Goal: Information Seeking & Learning: Learn about a topic

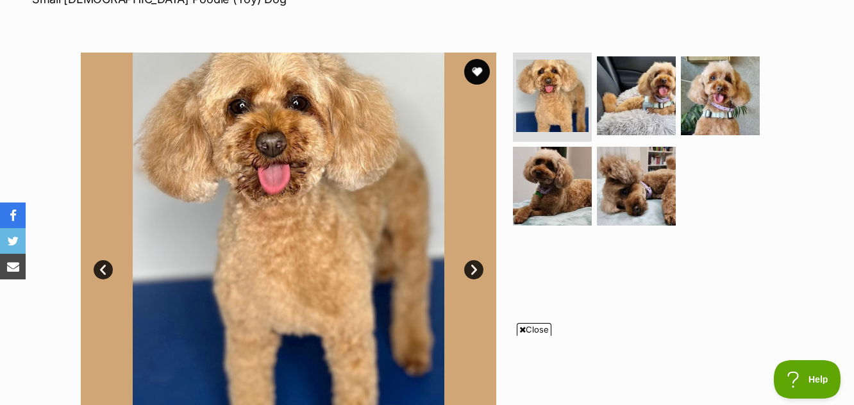
scroll to position [192, 0]
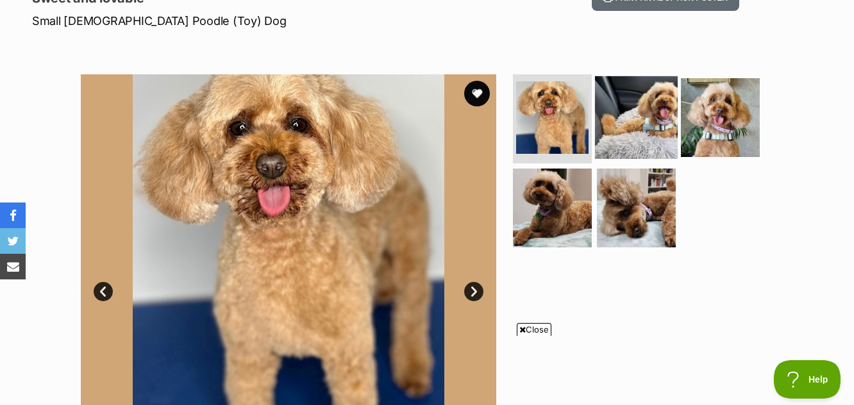
click at [629, 124] on img at bounding box center [636, 117] width 83 height 83
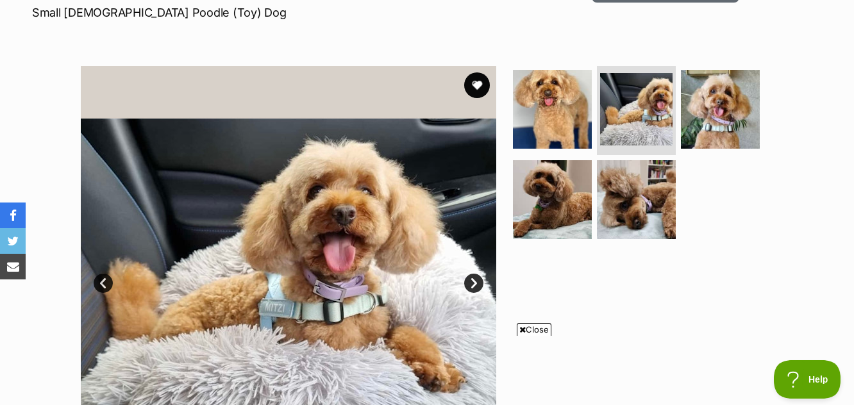
scroll to position [256, 0]
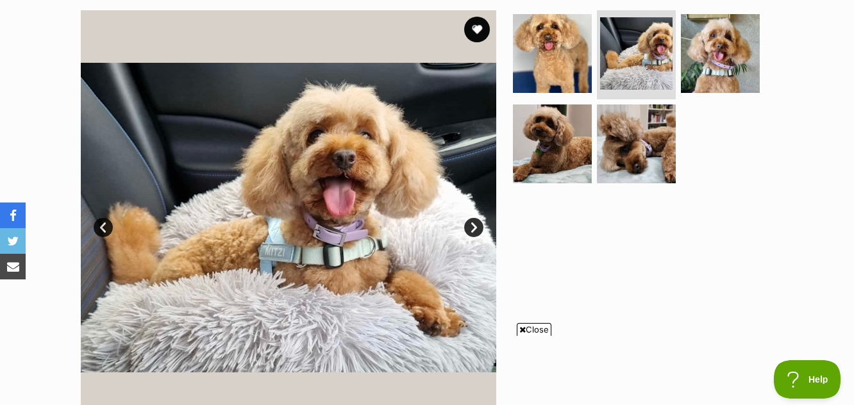
click at [468, 222] on link "Next" at bounding box center [473, 227] width 19 height 19
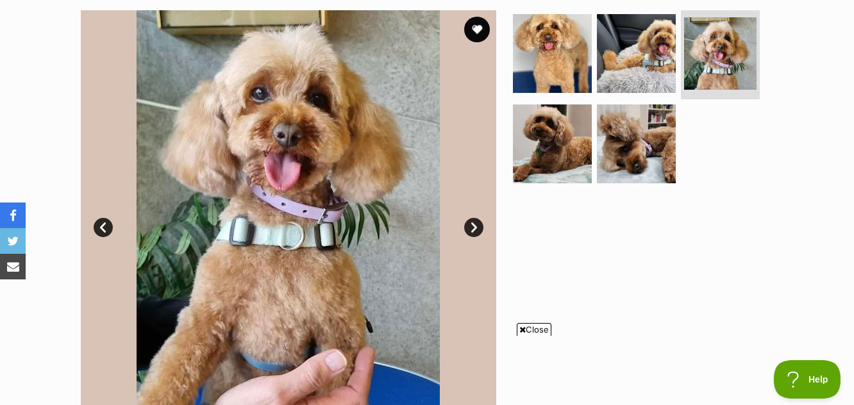
click at [468, 221] on link "Next" at bounding box center [473, 227] width 19 height 19
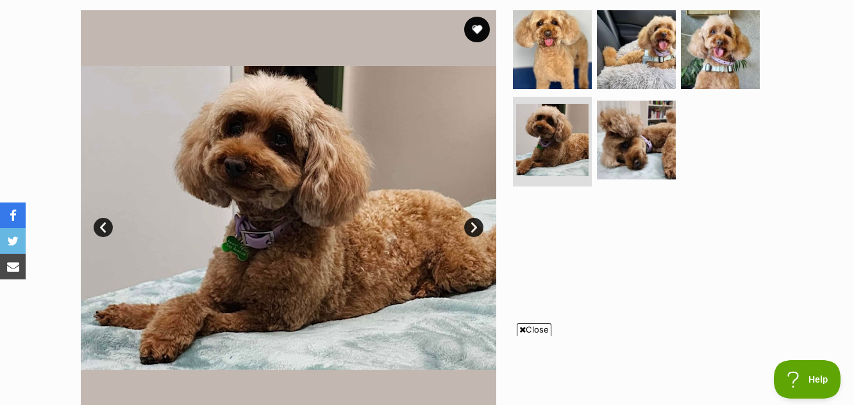
click at [469, 220] on link "Next" at bounding box center [473, 227] width 19 height 19
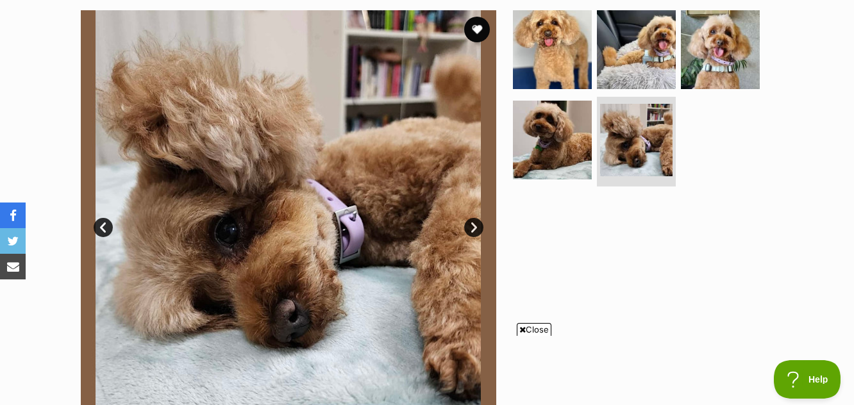
click at [469, 219] on link "Next" at bounding box center [473, 227] width 19 height 19
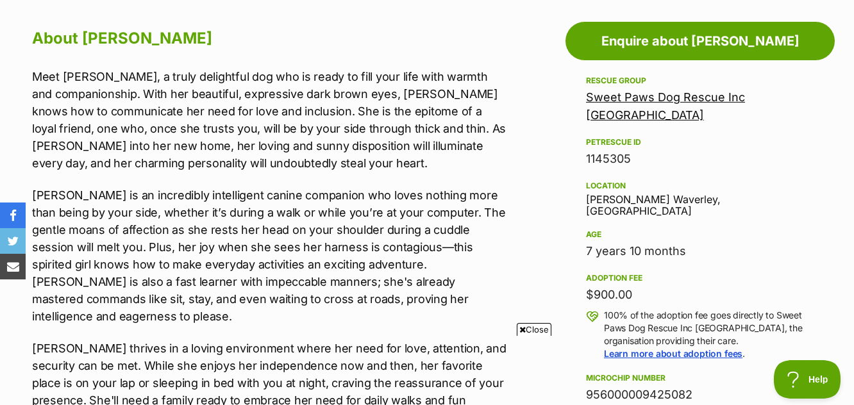
scroll to position [705, 0]
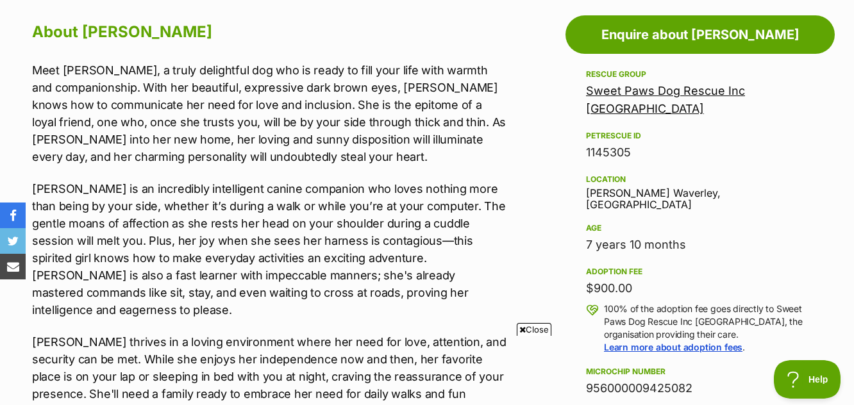
click at [677, 89] on link "Sweet Paws Dog Rescue Inc Australia" at bounding box center [665, 99] width 159 height 31
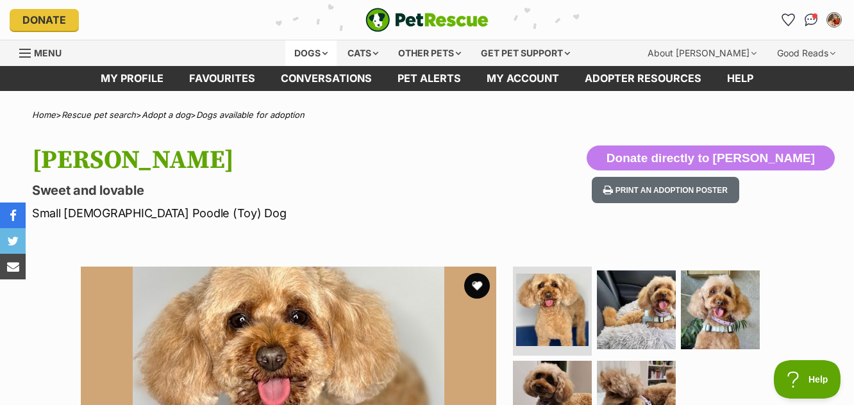
click at [310, 51] on div "Dogs" at bounding box center [310, 53] width 51 height 26
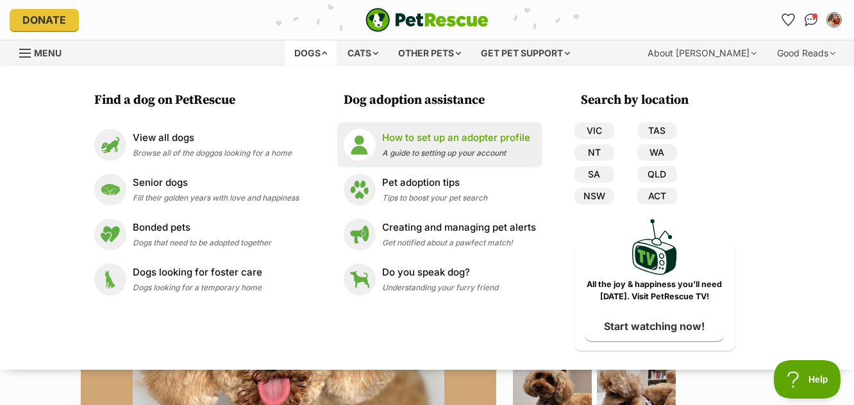
drag, startPoint x: 595, startPoint y: 129, endPoint x: 535, endPoint y: 153, distance: 65.1
click at [595, 129] on link "VIC" at bounding box center [594, 130] width 40 height 17
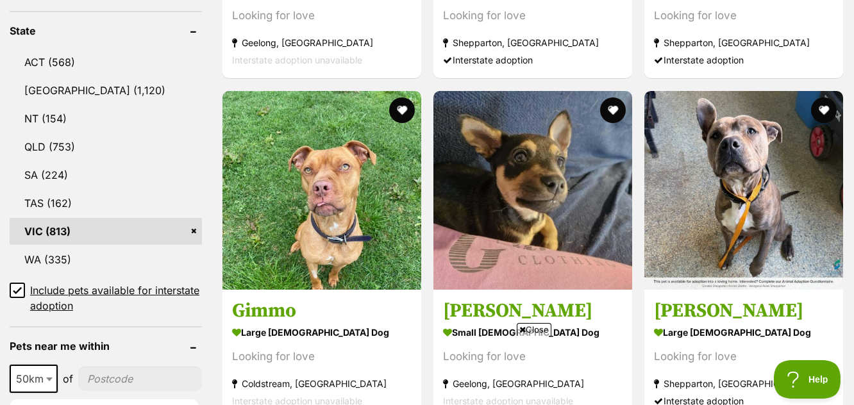
scroll to position [705, 0]
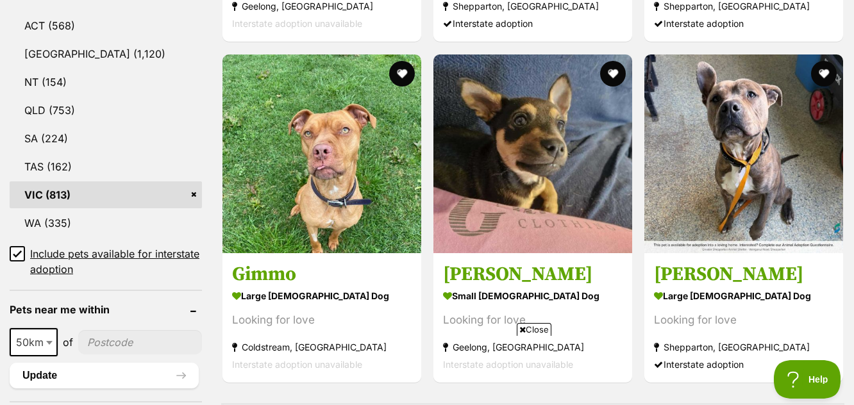
click at [19, 256] on icon at bounding box center [17, 253] width 9 height 9
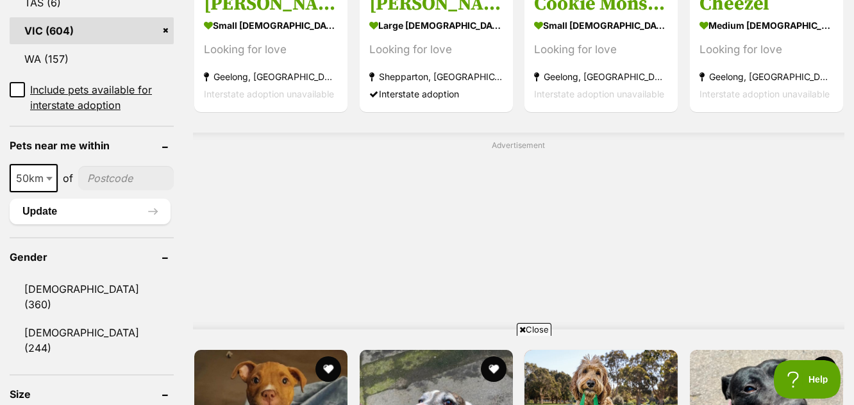
scroll to position [897, 0]
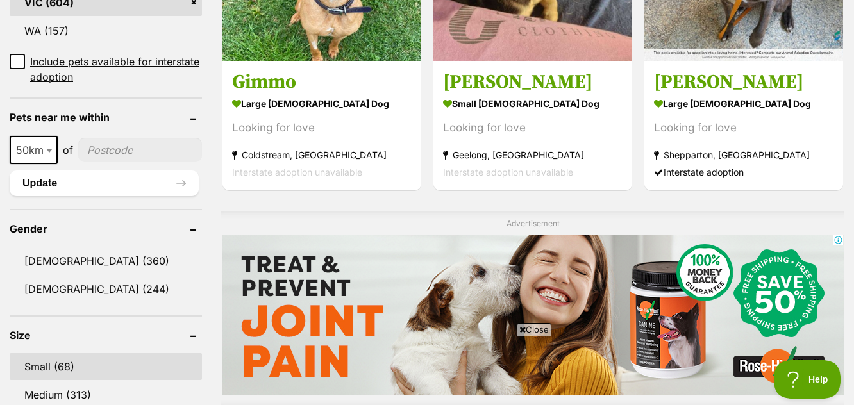
click at [97, 367] on link "Small (68)" at bounding box center [106, 366] width 192 height 27
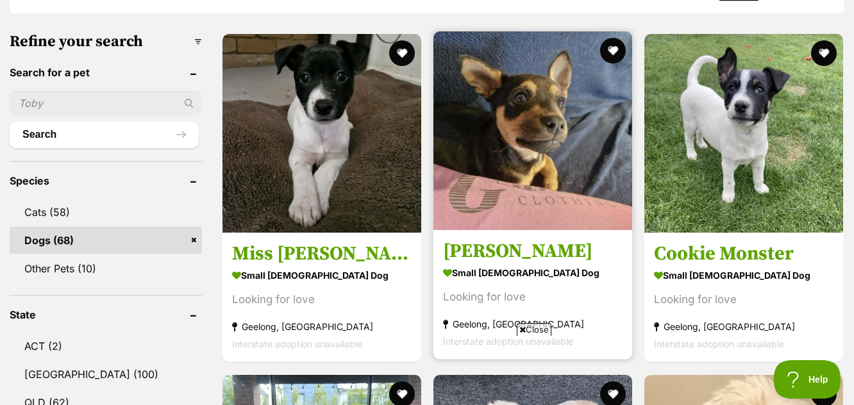
click at [491, 251] on h3 "Kermit" at bounding box center [532, 252] width 179 height 24
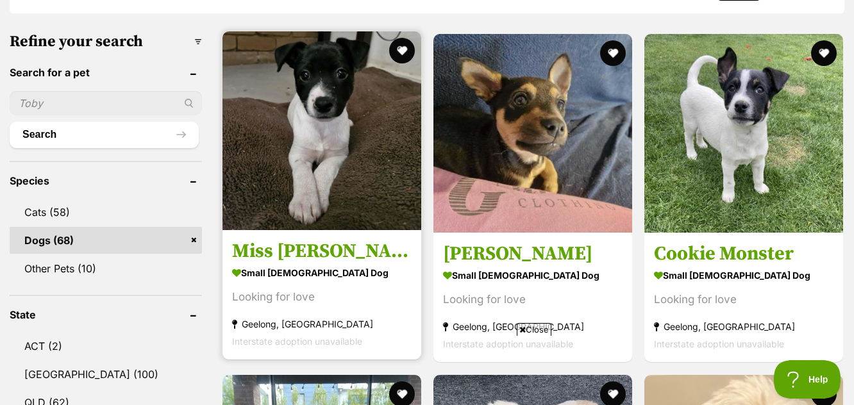
click at [317, 131] on img at bounding box center [321, 130] width 199 height 199
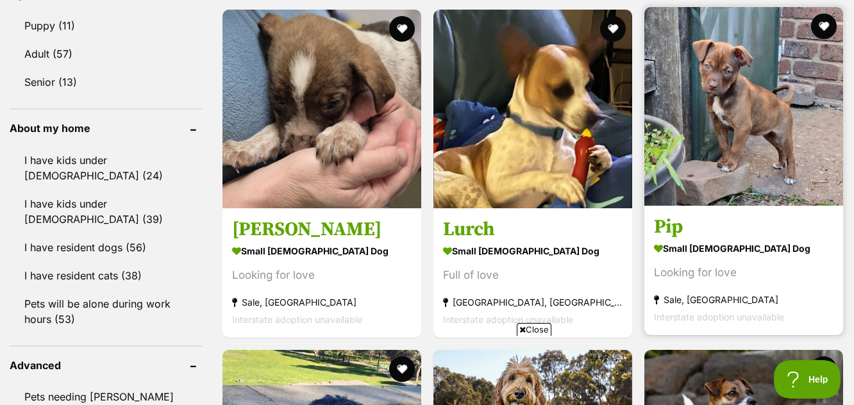
scroll to position [1346, 0]
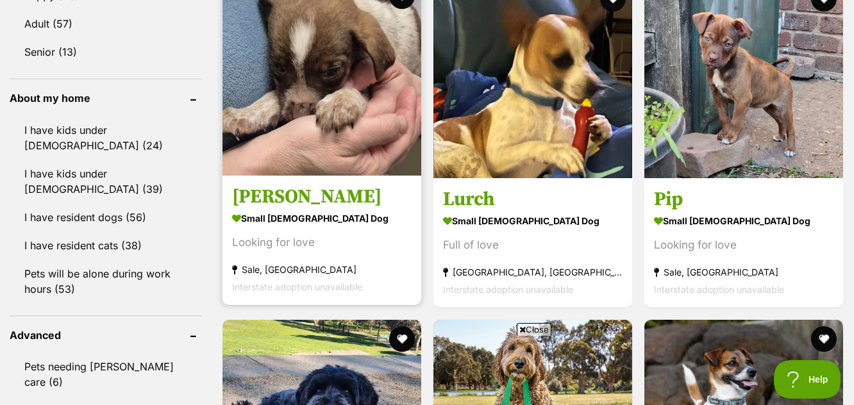
click at [306, 134] on img at bounding box center [321, 76] width 199 height 199
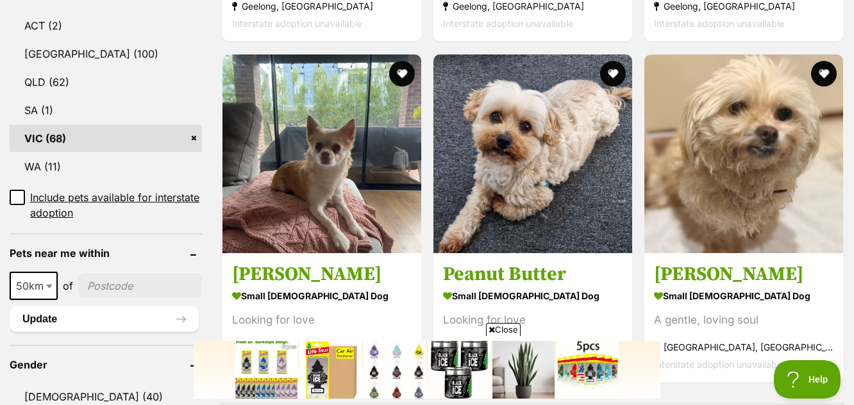
scroll to position [0, 0]
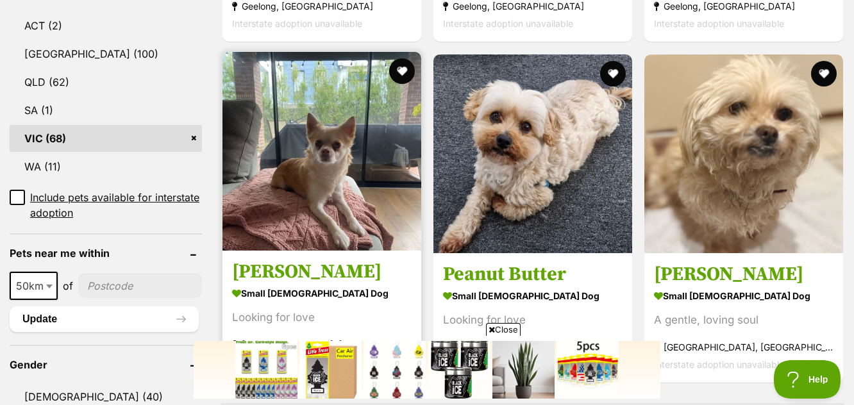
click at [299, 206] on img at bounding box center [321, 151] width 199 height 199
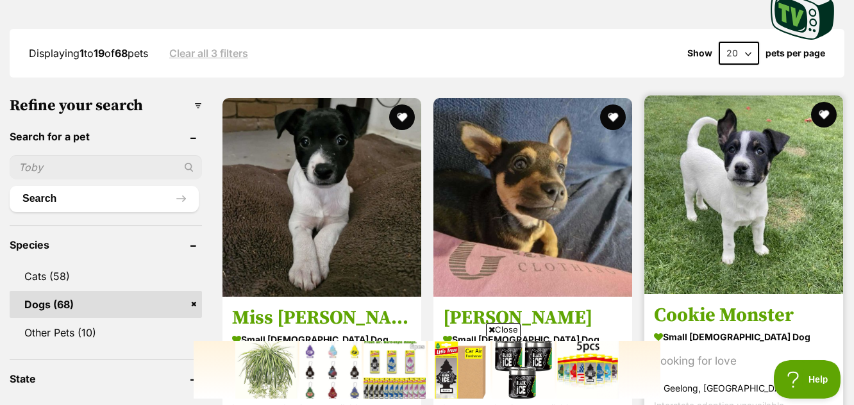
scroll to position [385, 0]
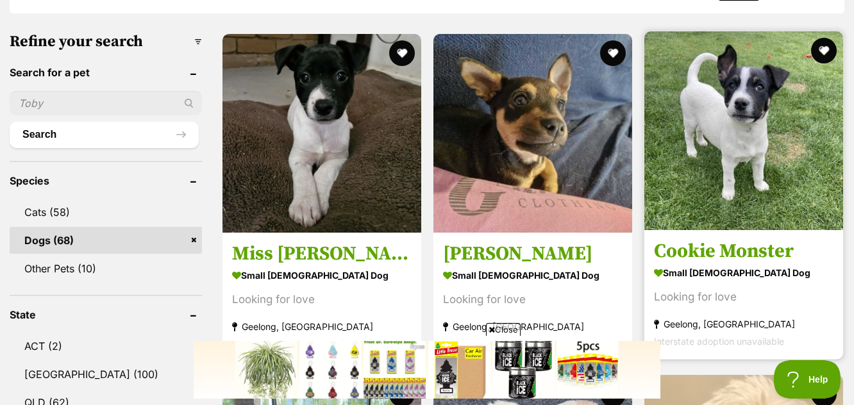
click at [739, 185] on img at bounding box center [743, 130] width 199 height 199
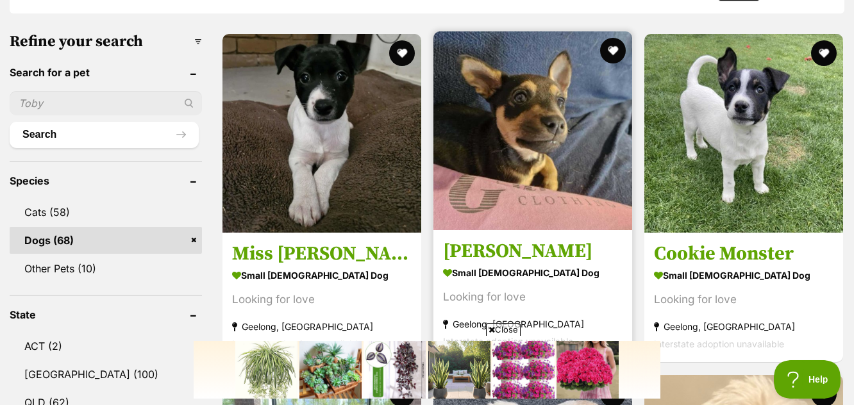
scroll to position [0, 0]
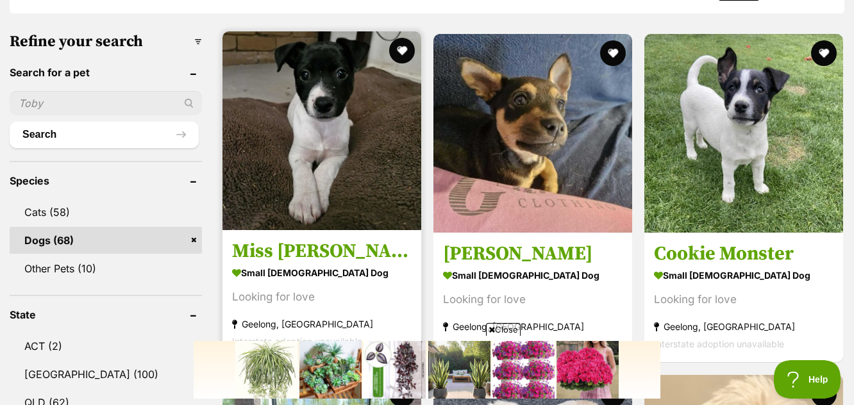
click at [324, 185] on img at bounding box center [321, 130] width 199 height 199
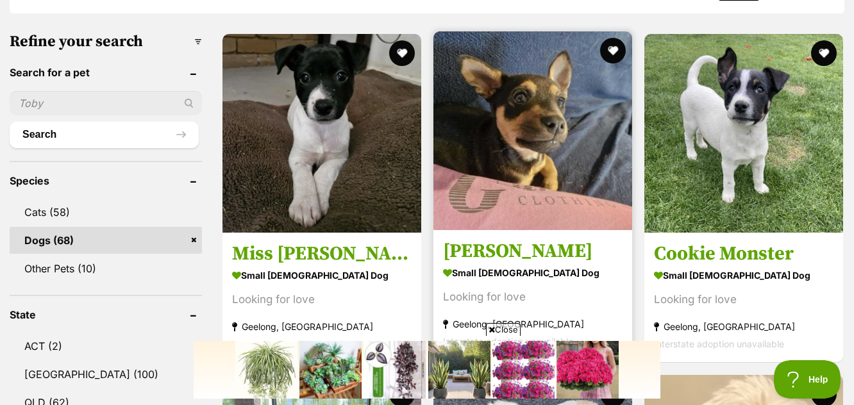
click at [522, 149] on img at bounding box center [532, 130] width 199 height 199
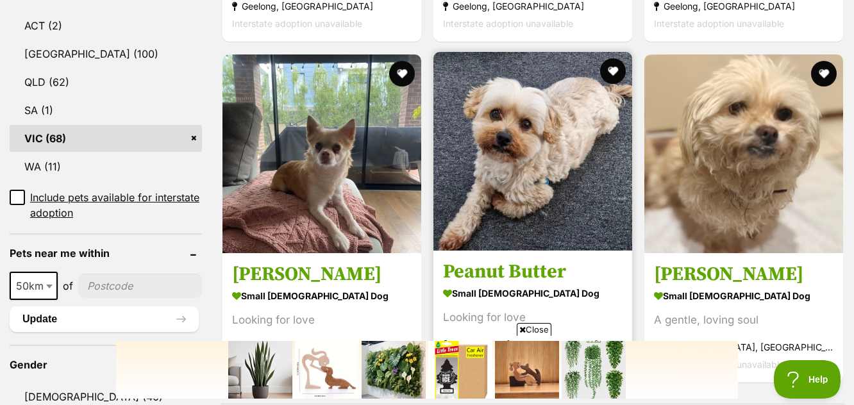
click at [515, 174] on img at bounding box center [532, 151] width 199 height 199
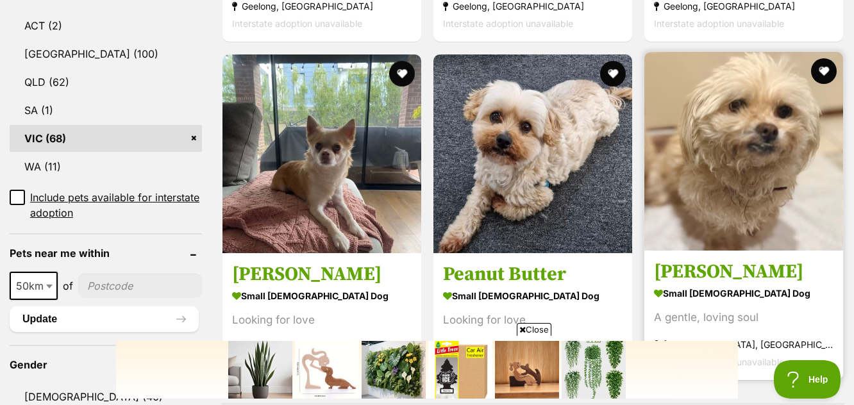
click at [746, 137] on img at bounding box center [743, 151] width 199 height 199
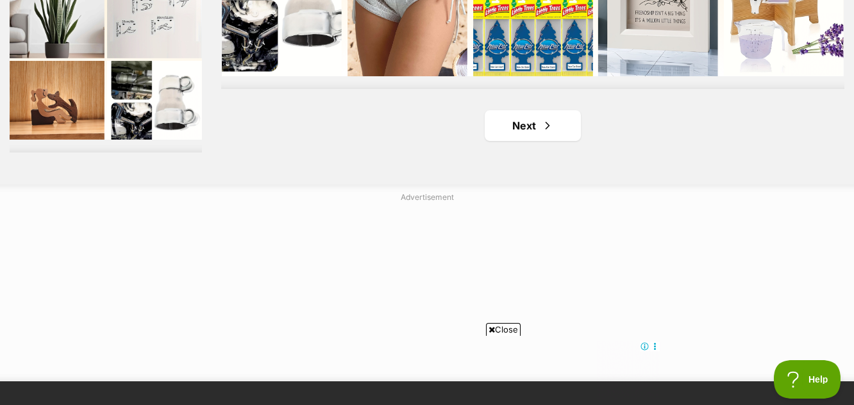
scroll to position [3269, 0]
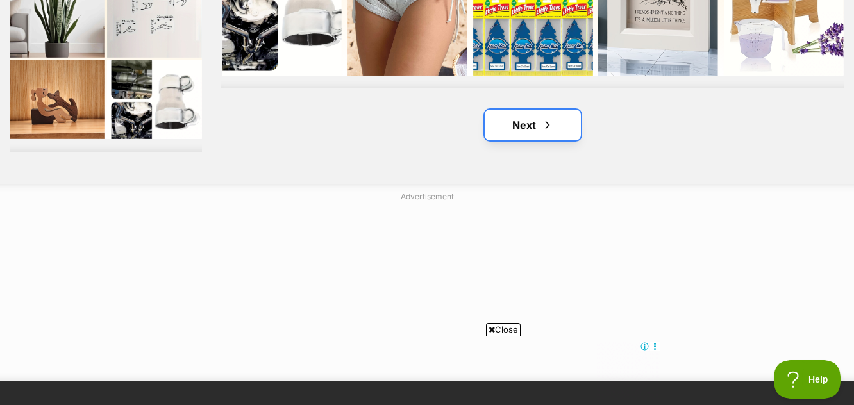
click at [528, 129] on link "Next" at bounding box center [533, 125] width 96 height 31
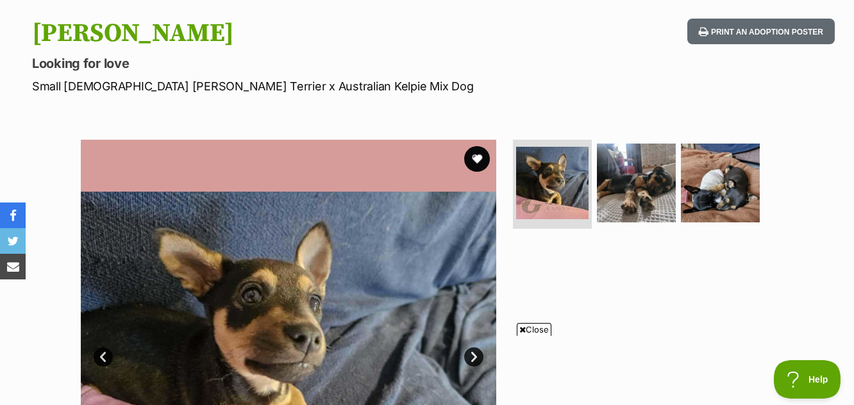
scroll to position [128, 0]
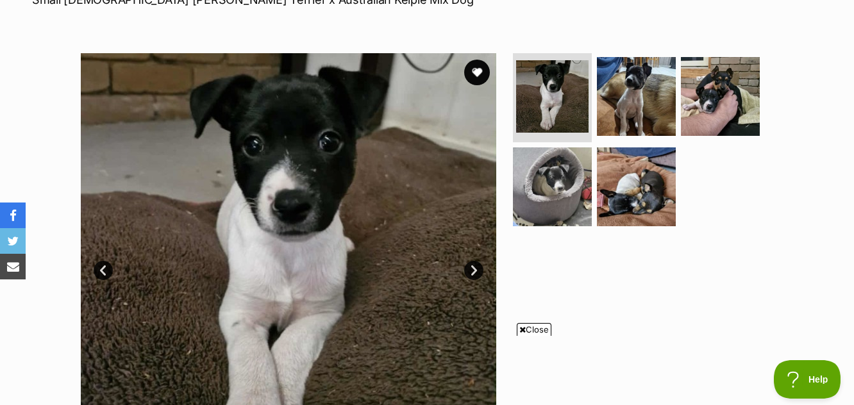
scroll to position [128, 0]
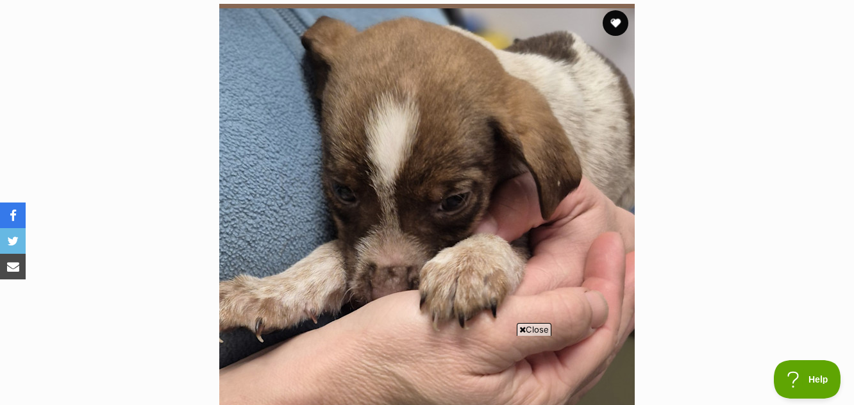
scroll to position [256, 0]
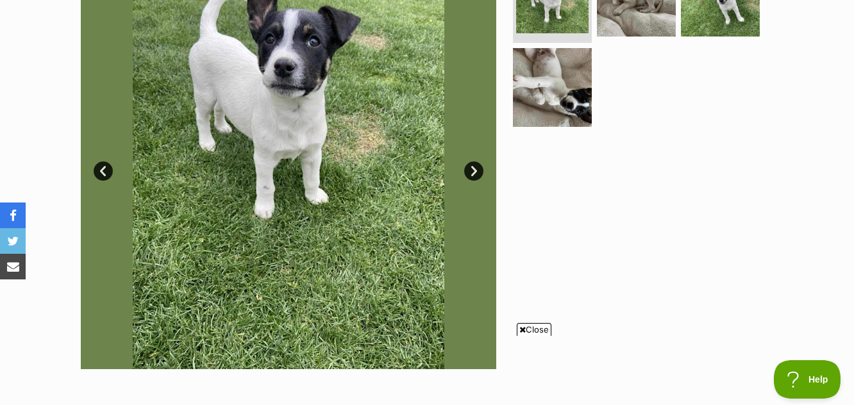
scroll to position [192, 0]
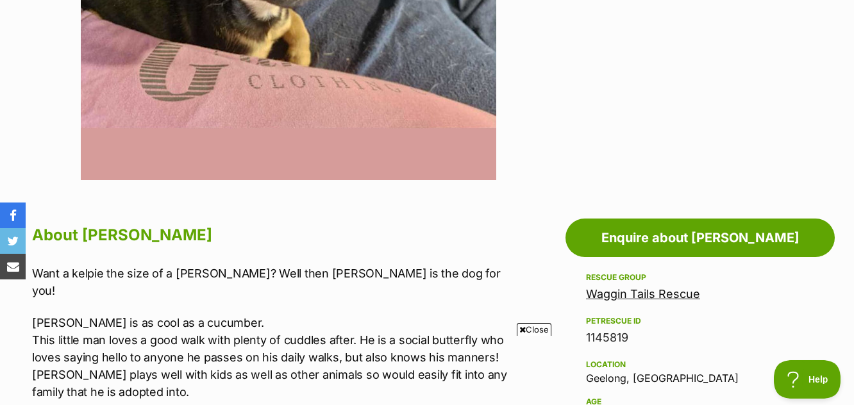
scroll to position [385, 0]
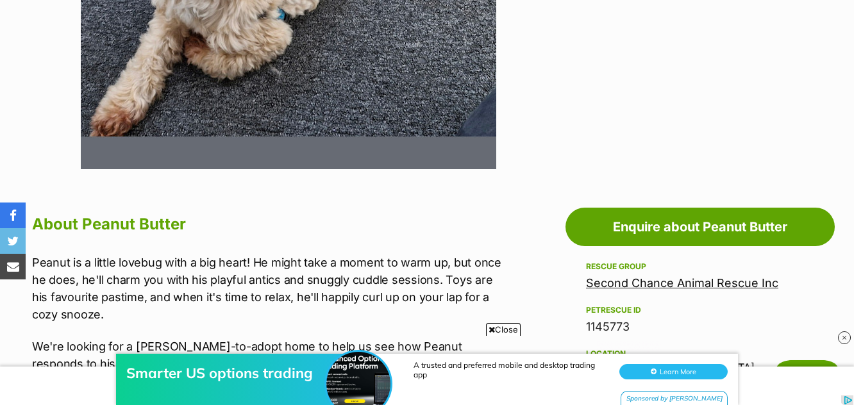
scroll to position [256, 0]
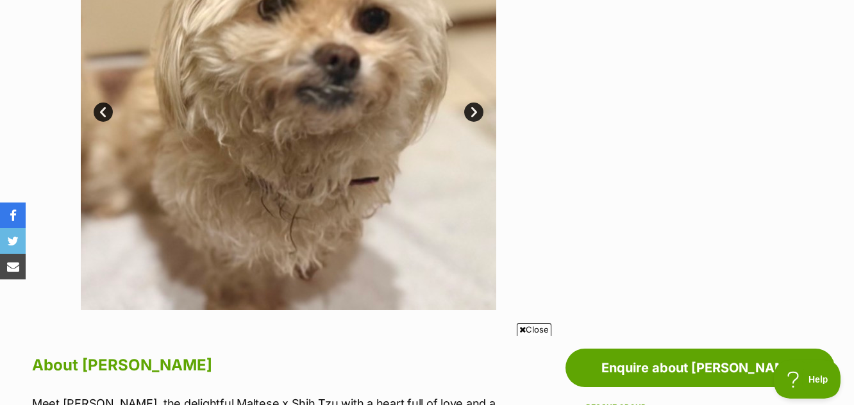
scroll to position [256, 0]
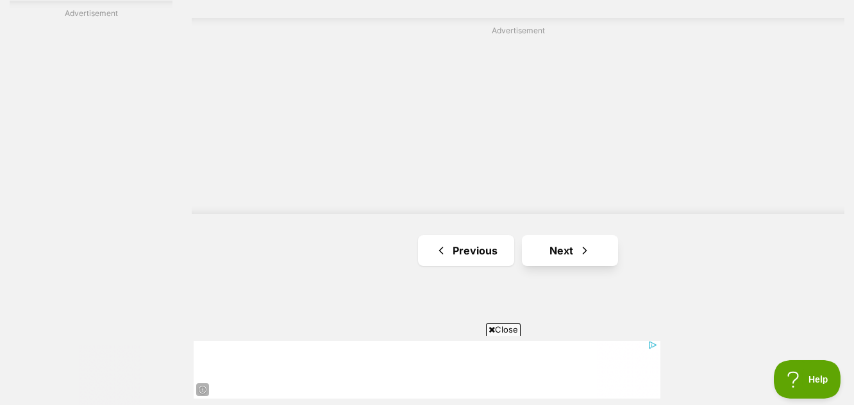
scroll to position [2243, 0]
click at [556, 252] on link "Next" at bounding box center [570, 245] width 96 height 31
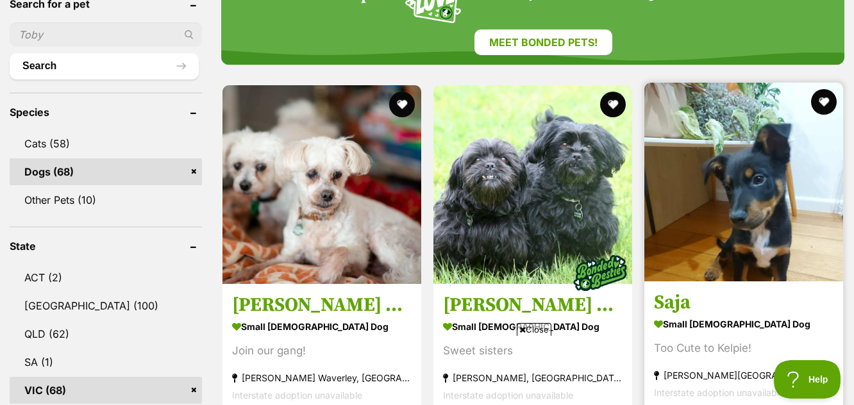
scroll to position [449, 0]
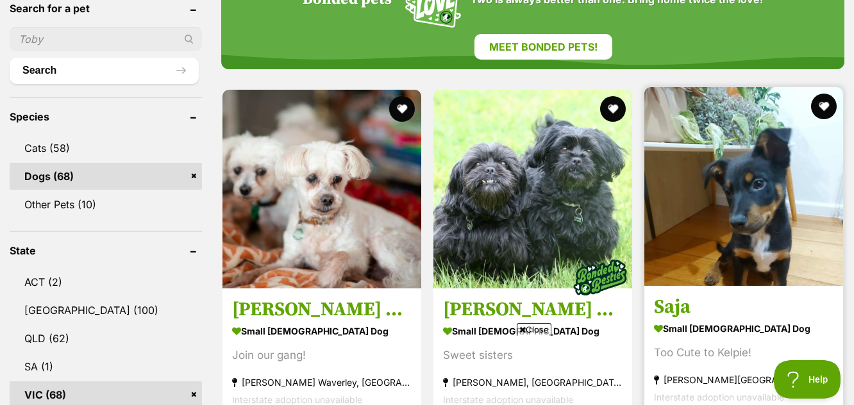
click at [747, 189] on img at bounding box center [743, 186] width 199 height 199
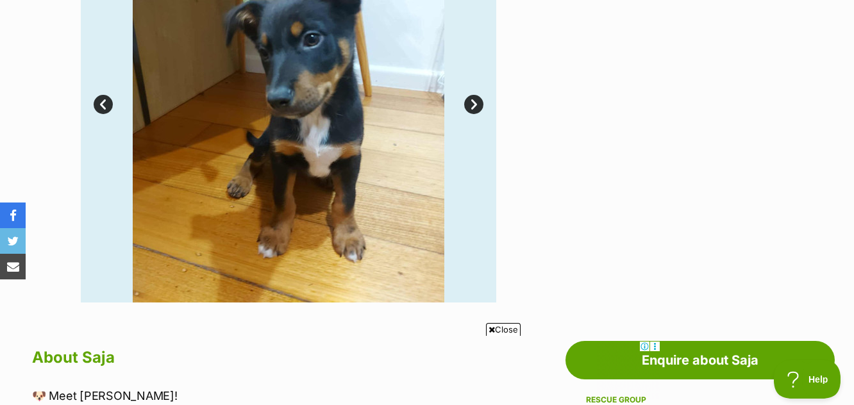
scroll to position [256, 0]
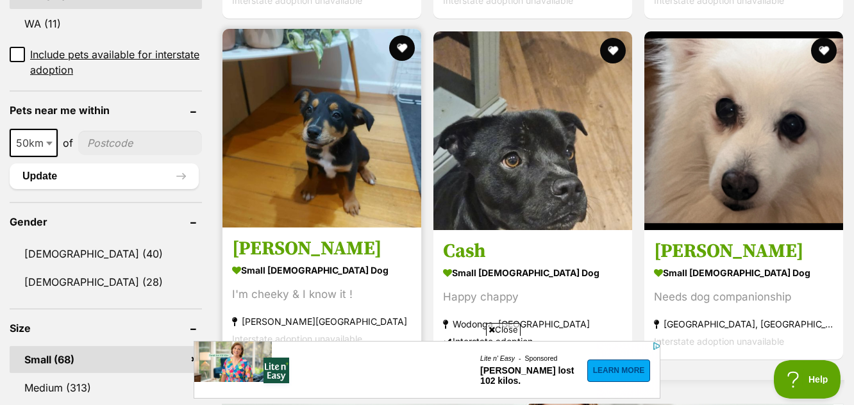
scroll to position [897, 0]
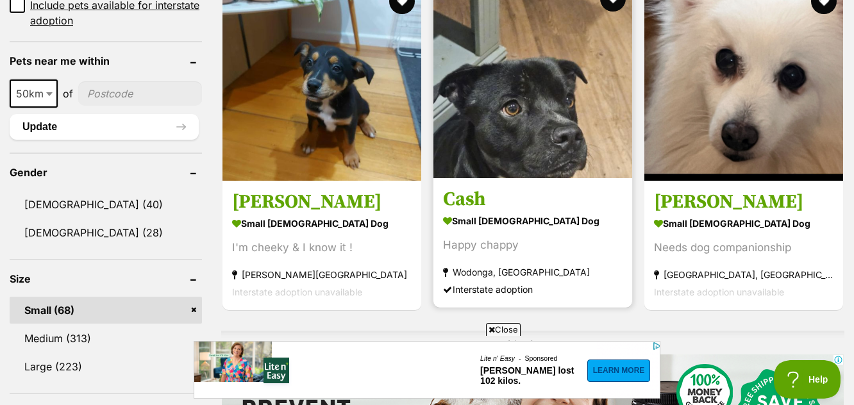
click at [514, 169] on img at bounding box center [532, 78] width 199 height 199
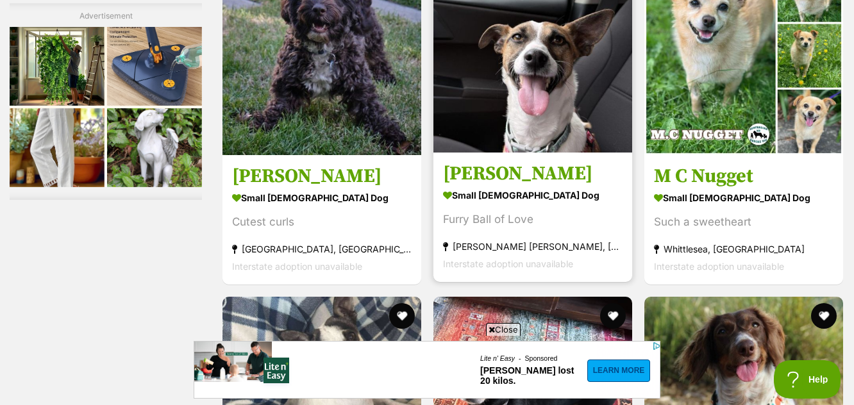
scroll to position [2307, 0]
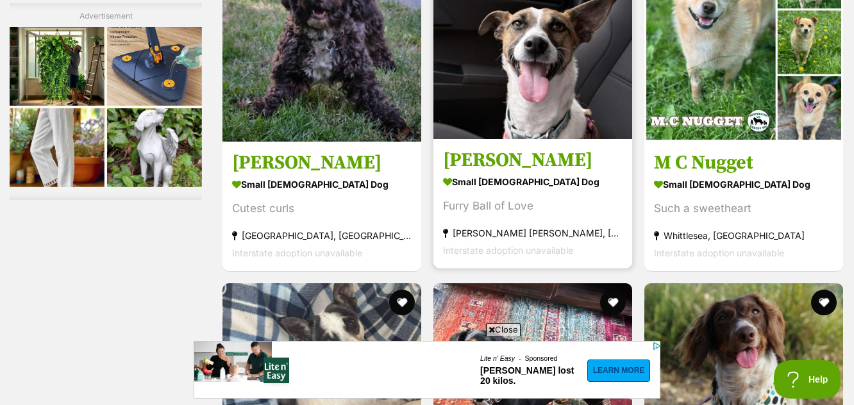
click at [523, 106] on img at bounding box center [532, 39] width 199 height 199
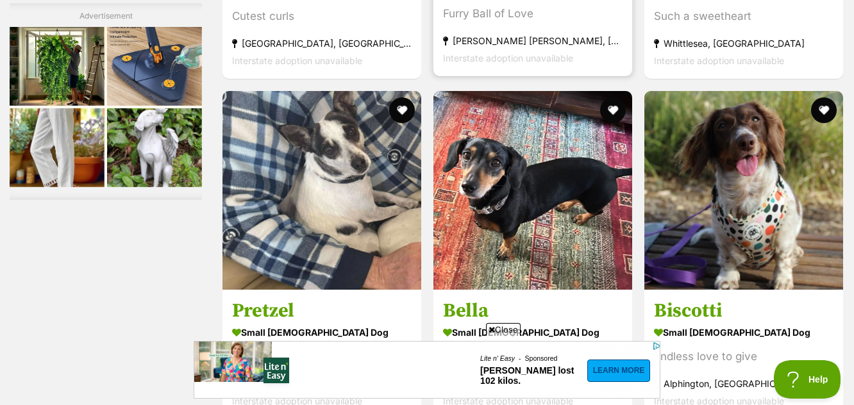
scroll to position [0, 0]
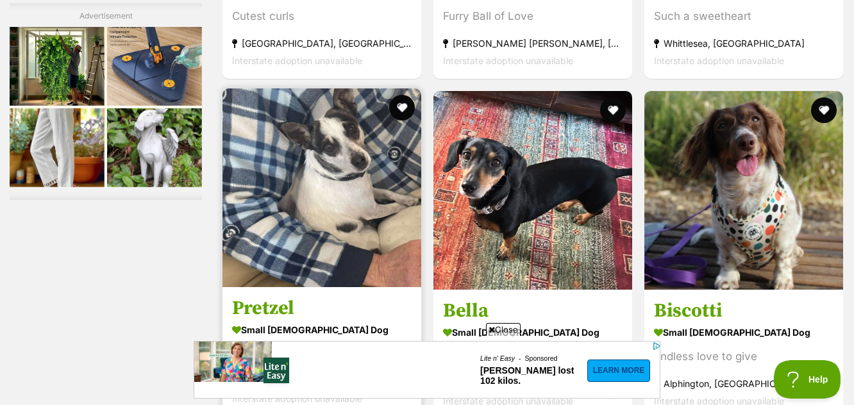
click at [326, 180] on img at bounding box center [321, 187] width 199 height 199
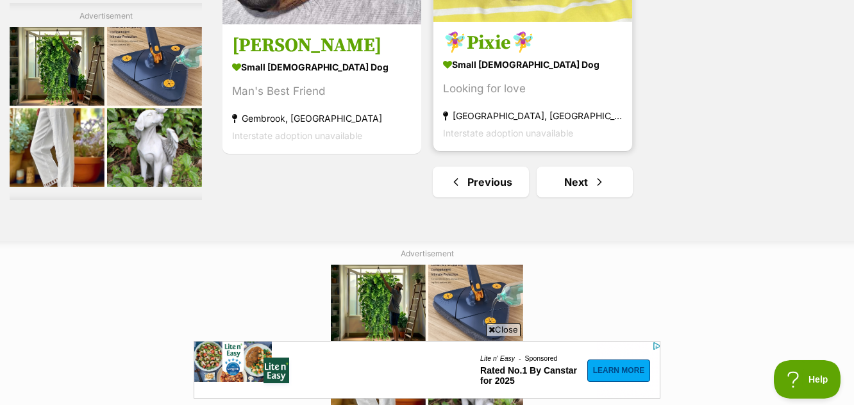
scroll to position [3333, 0]
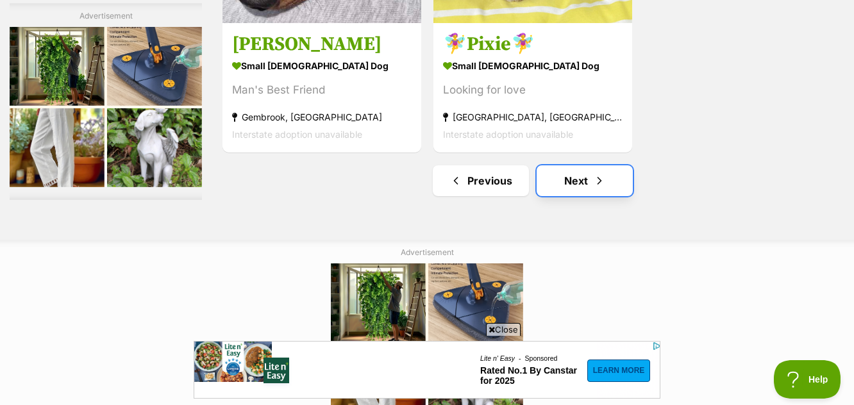
click at [581, 187] on link "Next" at bounding box center [584, 180] width 96 height 31
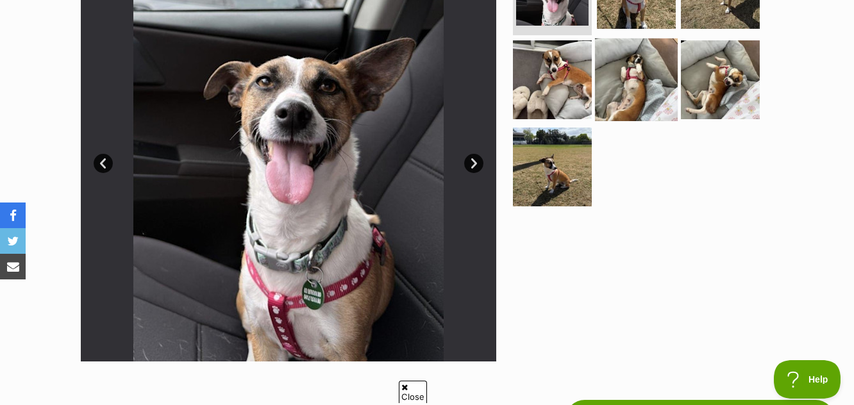
click at [647, 85] on img at bounding box center [636, 79] width 83 height 83
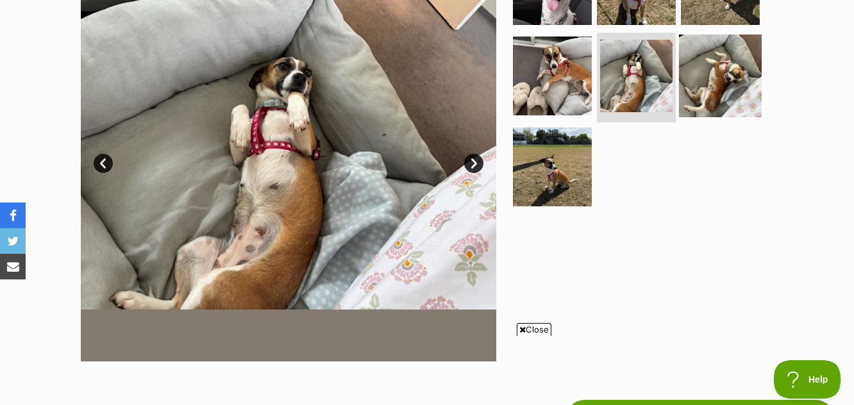
click at [708, 81] on img at bounding box center [720, 76] width 83 height 83
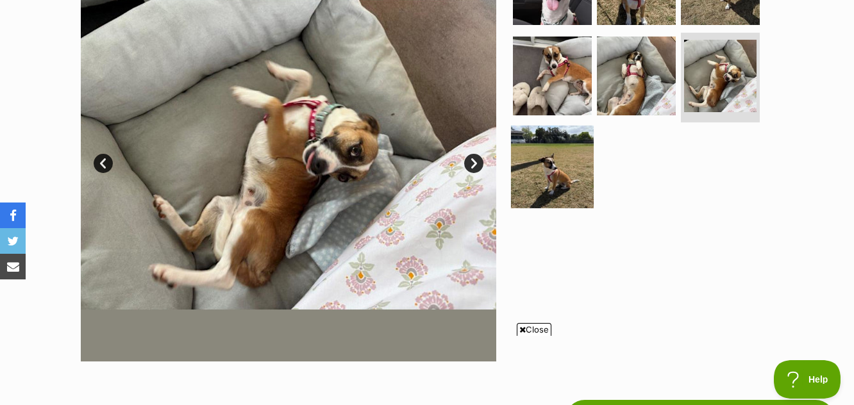
click at [553, 184] on img at bounding box center [552, 167] width 83 height 83
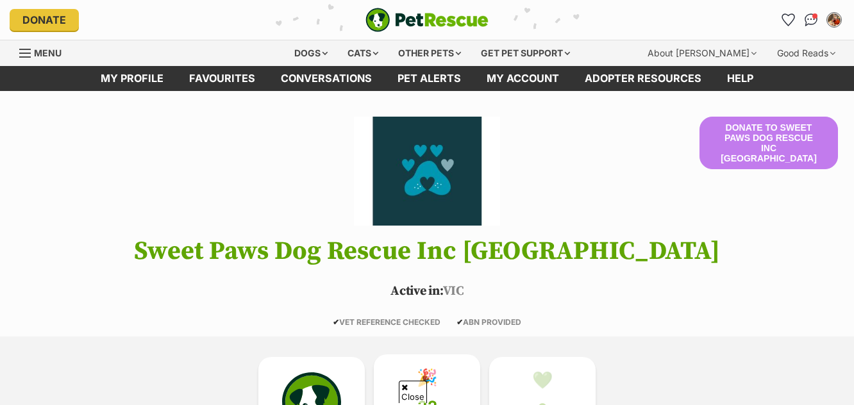
scroll to position [256, 0]
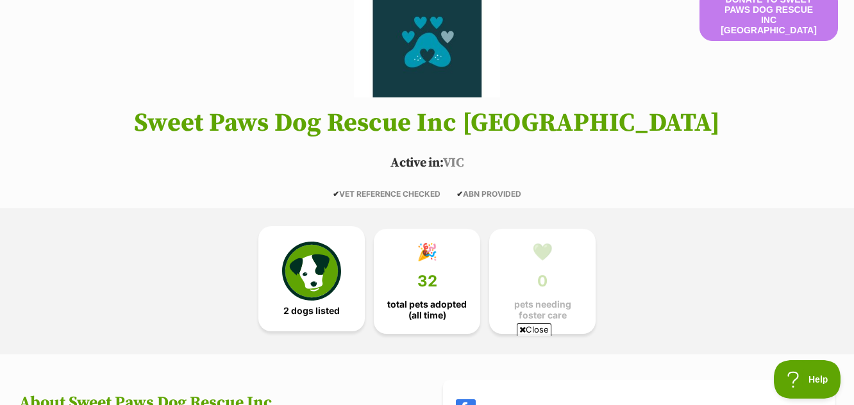
click at [315, 273] on img at bounding box center [311, 271] width 59 height 59
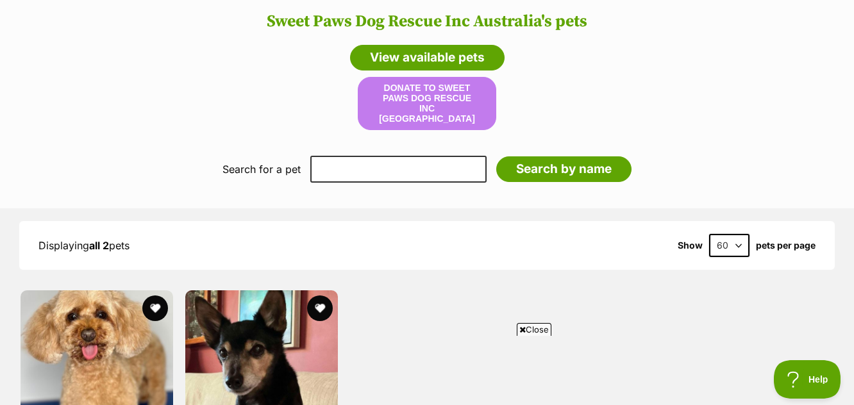
scroll to position [876, 0]
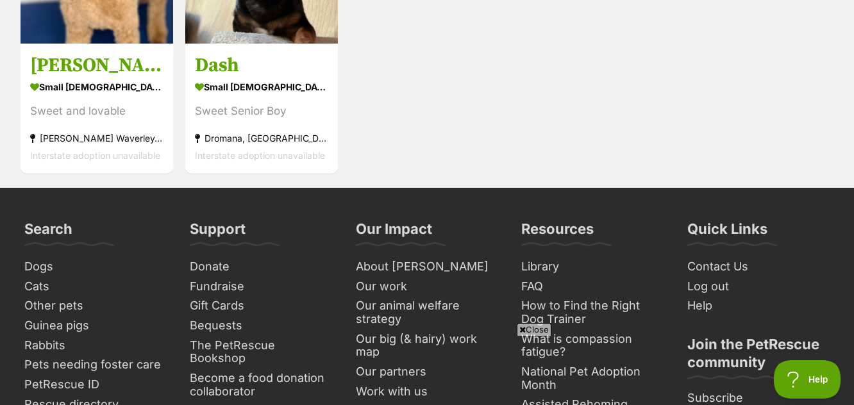
scroll to position [1346, 0]
